Goal: Task Accomplishment & Management: Complete application form

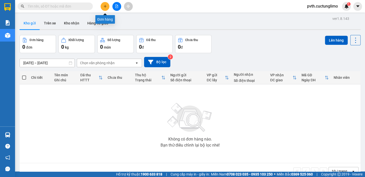
click at [105, 6] on icon "plus" at bounding box center [105, 7] width 4 height 4
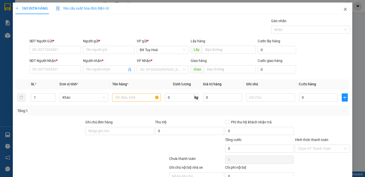
click at [344, 10] on icon "close" at bounding box center [346, 9] width 4 height 4
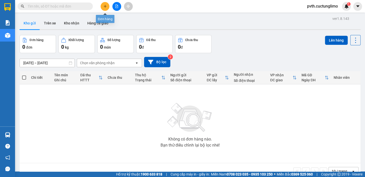
click at [107, 3] on button at bounding box center [105, 6] width 9 height 9
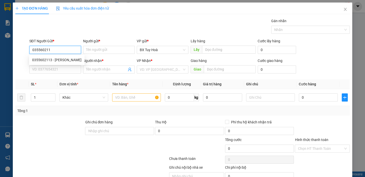
type input "0355602113"
click at [61, 61] on div "0355602113 - [PERSON_NAME]" at bounding box center [56, 60] width 49 height 6
type input "chu"
type input "0935958884"
type input "nhân"
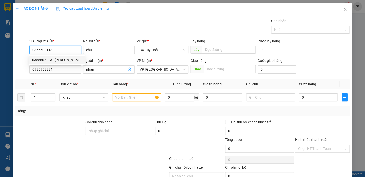
type input "40.000"
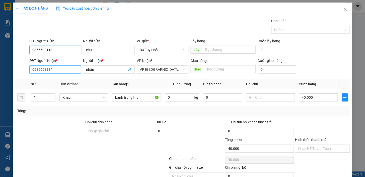
type input "0355602113"
drag, startPoint x: 58, startPoint y: 69, endPoint x: 15, endPoint y: 81, distance: 44.3
click at [15, 81] on div "Transit Pickup Surcharge Ids Transit Deliver Surcharge Ids Transit Deliver Surc…" at bounding box center [182, 105] width 335 height 174
type input "0907756865"
click at [344, 8] on icon "close" at bounding box center [346, 9] width 4 height 4
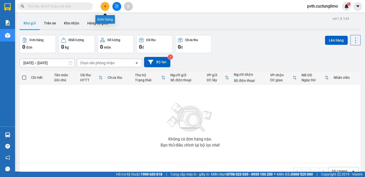
click at [104, 7] on icon "plus" at bounding box center [105, 7] width 4 height 4
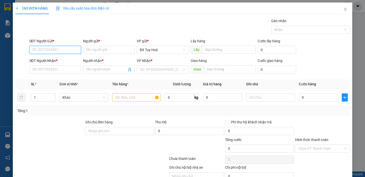
click at [63, 49] on input "SĐT Người Gửi *" at bounding box center [55, 50] width 52 height 8
type input "0945995354"
click at [67, 58] on div "0945995354 - [PERSON_NAME]" at bounding box center [56, 60] width 49 height 6
type input "TẤN"
type input "0909905871"
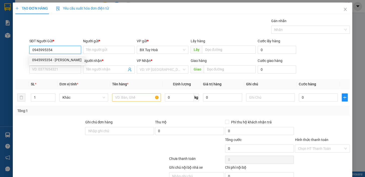
type input "ĐẠI"
type input "40.000"
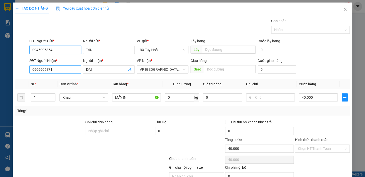
type input "0945995354"
drag, startPoint x: 68, startPoint y: 69, endPoint x: 0, endPoint y: 77, distance: 68.7
click at [0, 77] on div "TẠO ĐƠN HÀNG Yêu cầu xuất hóa đơn điện tử Transit Pickup Surcharge Ids Transit …" at bounding box center [182, 88] width 365 height 177
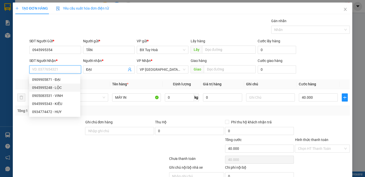
click at [36, 89] on div "0945995248 - LỘC" at bounding box center [54, 88] width 45 height 6
type input "0945995248"
type input "LỘC"
type input "30.000"
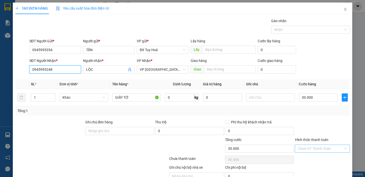
type input "0945995248"
click at [318, 147] on input "Hình thức thanh toán" at bounding box center [320, 148] width 45 height 8
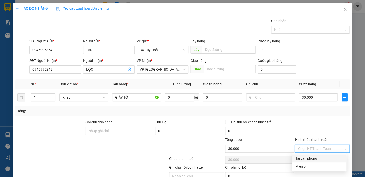
click at [318, 159] on div "Tại văn phòng" at bounding box center [319, 158] width 48 height 6
type input "0"
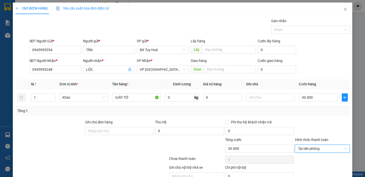
scroll to position [25, 0]
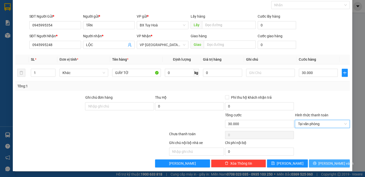
click at [318, 160] on button "[PERSON_NAME] và In" at bounding box center [329, 163] width 41 height 8
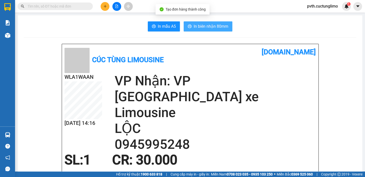
click at [203, 28] on span "In biên nhận 80mm" at bounding box center [211, 26] width 35 height 6
click at [217, 29] on span "In biên nhận 80mm" at bounding box center [211, 26] width 35 height 6
